Goal: Information Seeking & Learning: Learn about a topic

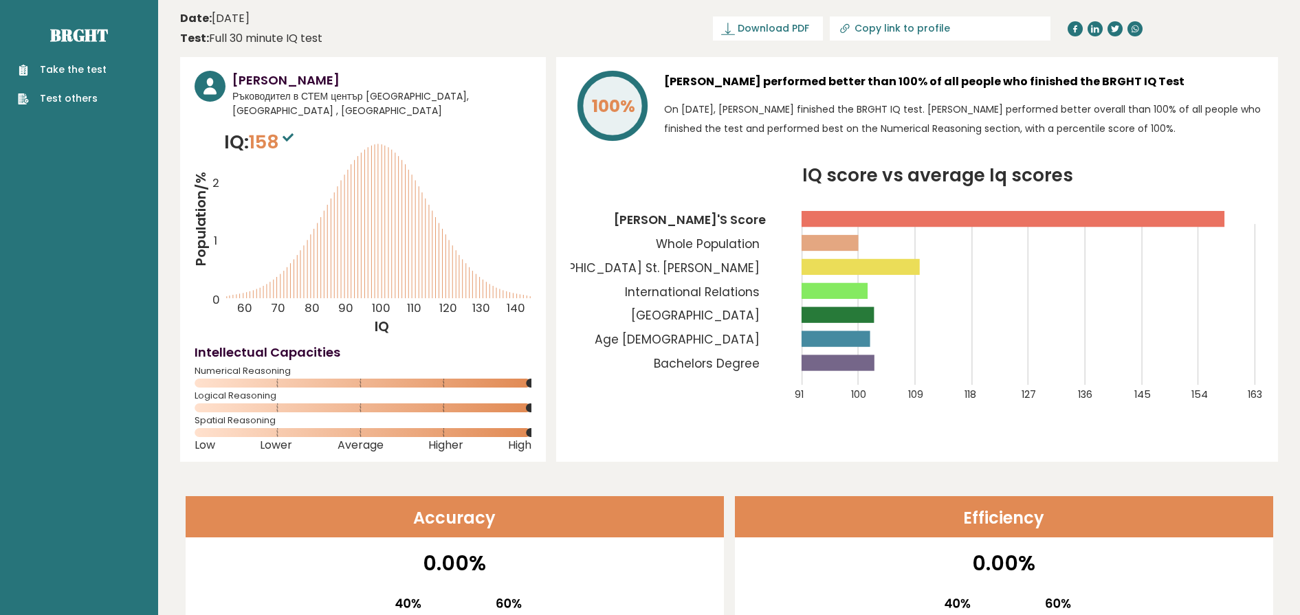
click at [719, 317] on tspan "[GEOGRAPHIC_DATA]" at bounding box center [695, 315] width 129 height 16
click at [736, 313] on tspan "[GEOGRAPHIC_DATA]" at bounding box center [695, 315] width 129 height 16
